Goal: Check status: Check status

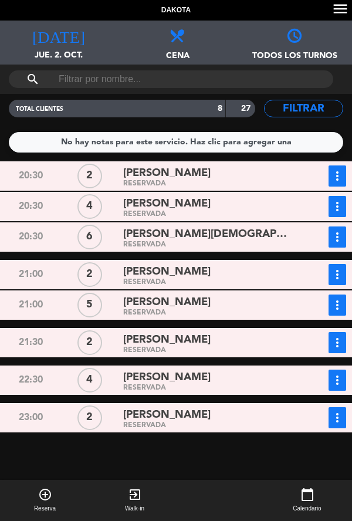
scroll to position [12, 0]
click at [55, 49] on span "jue. 2. oct." at bounding box center [58, 60] width 117 height 22
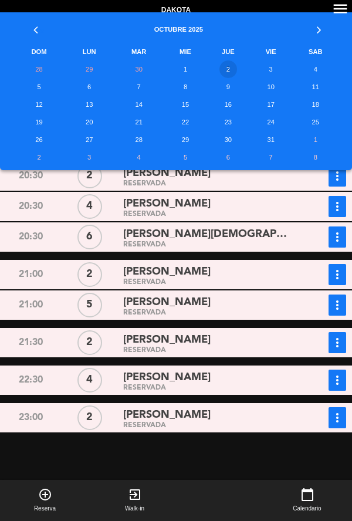
click at [266, 68] on td "3" at bounding box center [271, 69] width 41 height 18
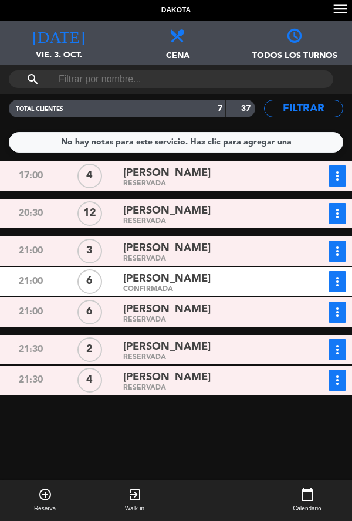
click at [62, 50] on span "vie. 3. oct." at bounding box center [58, 60] width 117 height 22
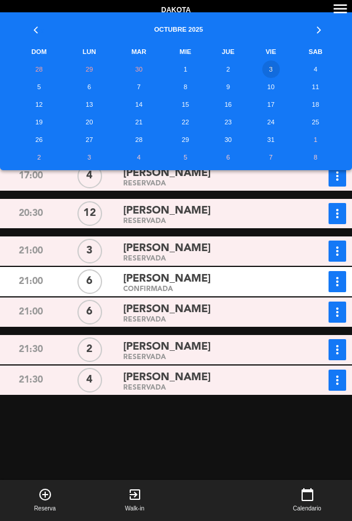
click at [316, 69] on td "4" at bounding box center [316, 69] width 48 height 18
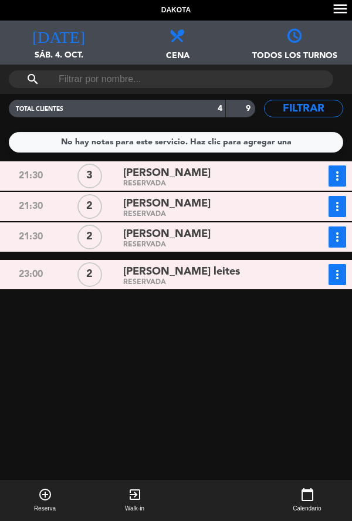
click at [62, 55] on span "sáb. 4. oct." at bounding box center [58, 60] width 117 height 22
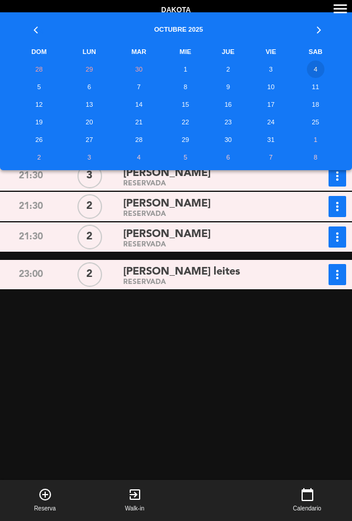
click at [266, 66] on td "3" at bounding box center [271, 69] width 41 height 18
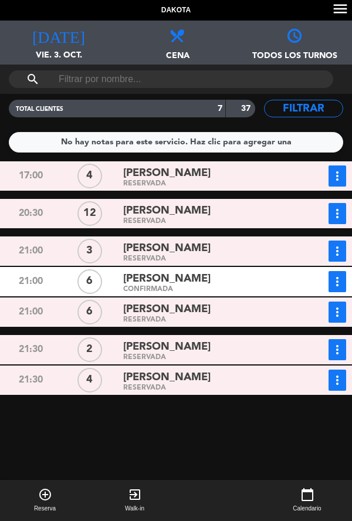
scroll to position [11, 0]
click at [78, 219] on div "17:00 4 [PERSON_NAME] RESERVADA more_vert Estado de la reserva [PHONE_NUMBER]:3…" at bounding box center [176, 363] width 358 height 404
click at [131, 219] on div "RESERVADA" at bounding box center [207, 221] width 169 height 5
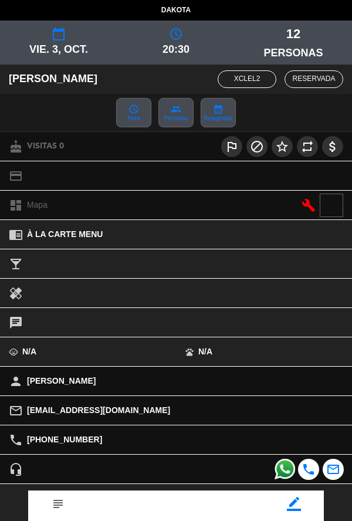
scroll to position [135, 0]
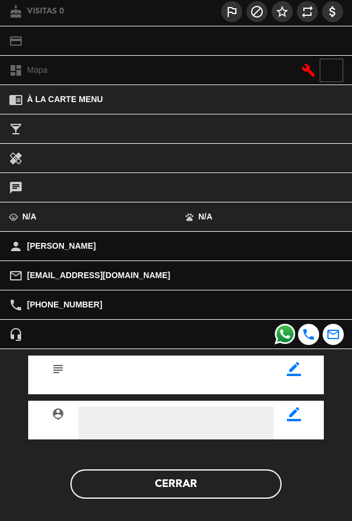
click at [269, 407] on textarea at bounding box center [176, 423] width 195 height 33
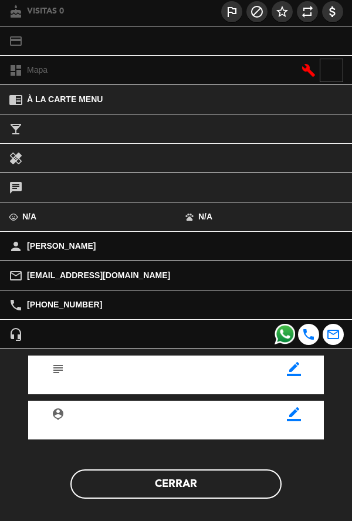
click at [201, 489] on button "Cerrar" at bounding box center [175, 483] width 211 height 29
